Goal: Task Accomplishment & Management: Use online tool/utility

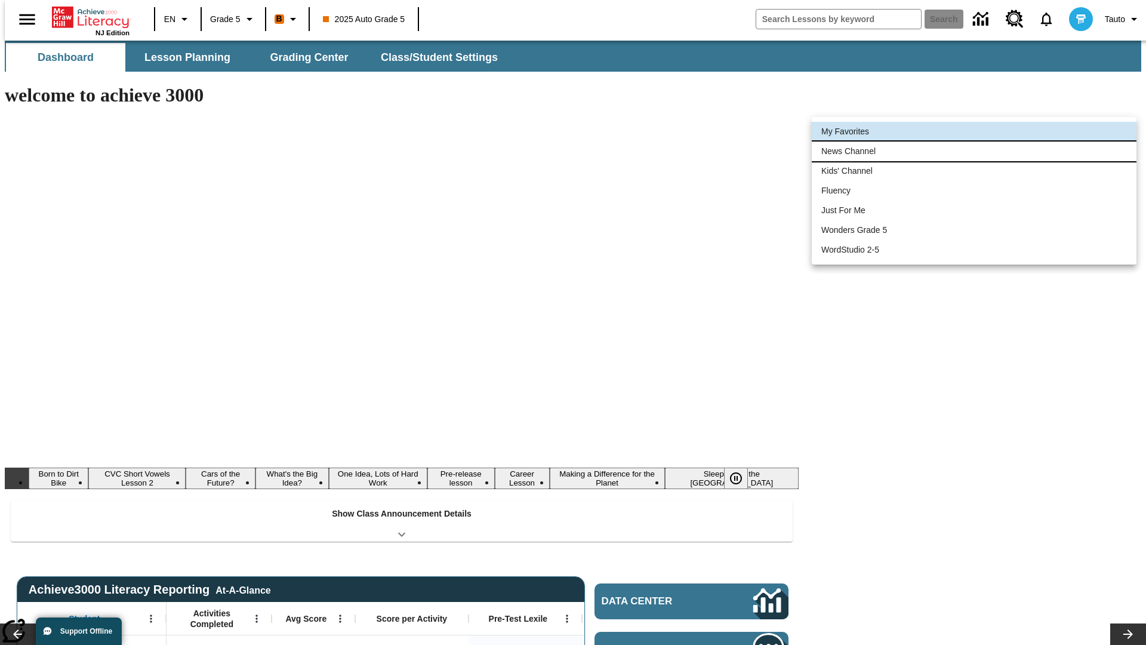
click at [974, 151] on li "News Channel" at bounding box center [974, 151] width 325 height 20
type input "120"
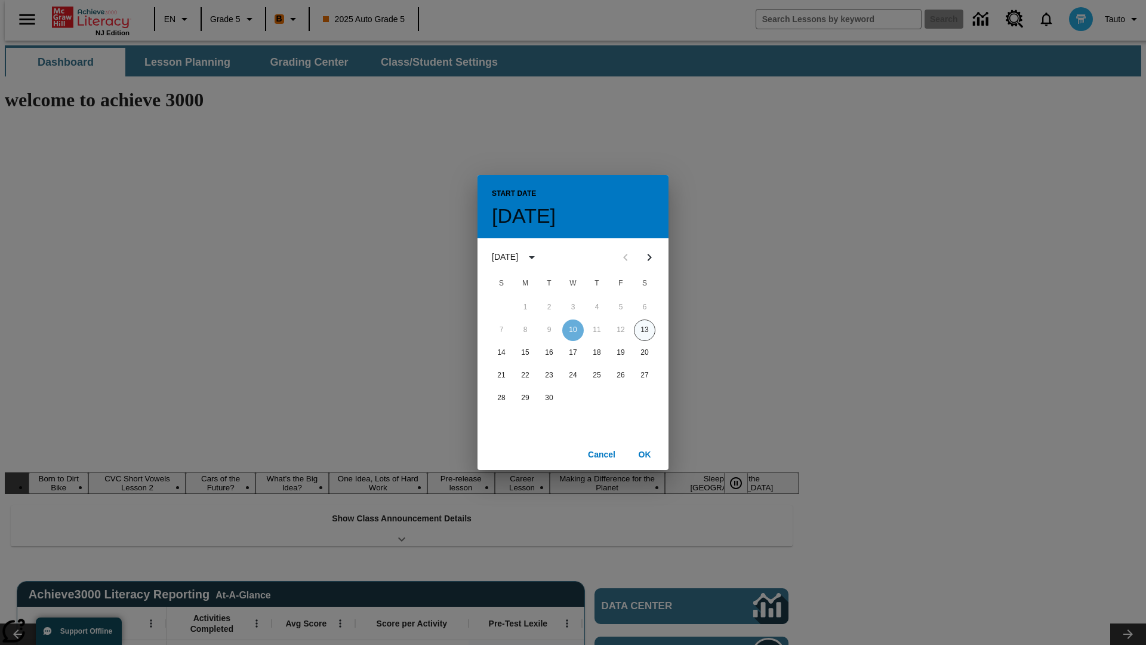
click at [645, 329] on button "13" at bounding box center [644, 329] width 21 height 21
click at [645, 454] on button "OK" at bounding box center [644, 454] width 38 height 22
